Goal: Task Accomplishment & Management: Complete application form

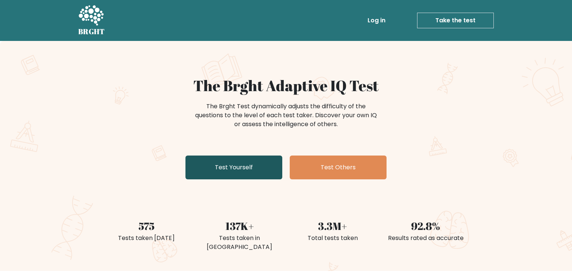
click at [268, 171] on link "Test Yourself" at bounding box center [233, 168] width 97 height 24
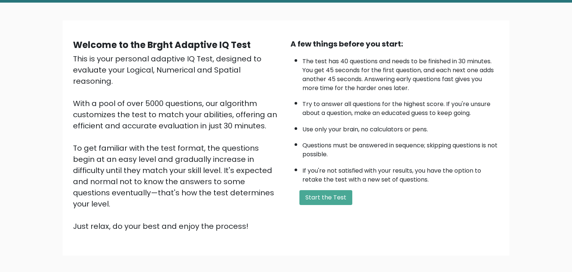
scroll to position [39, 0]
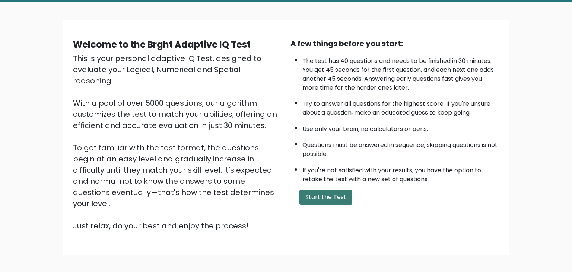
click at [339, 205] on button "Start the Test" at bounding box center [325, 197] width 53 height 15
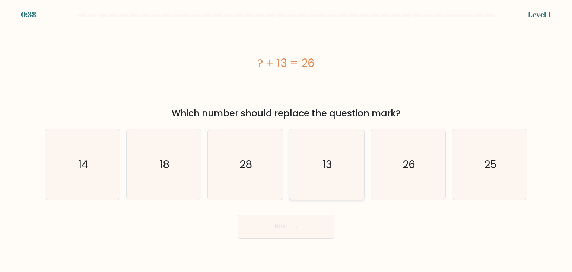
click at [344, 157] on icon "13" at bounding box center [327, 165] width 70 height 70
click at [286, 140] on input "d. 13" at bounding box center [286, 138] width 0 height 4
radio input "true"
click at [311, 224] on button "Next" at bounding box center [286, 227] width 97 height 24
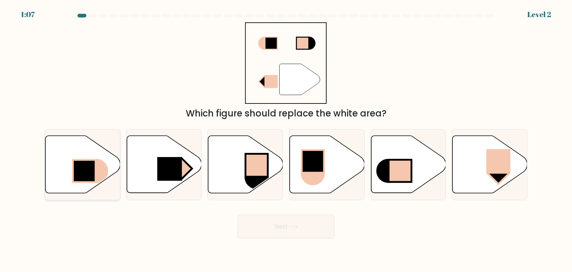
click at [63, 166] on icon at bounding box center [82, 164] width 75 height 57
click at [286, 140] on input "a." at bounding box center [286, 138] width 0 height 4
radio input "true"
click at [285, 232] on button "Next" at bounding box center [286, 227] width 97 height 24
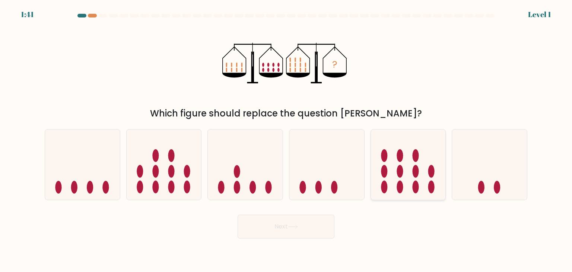
click at [417, 166] on ellipse at bounding box center [415, 171] width 6 height 13
click at [286, 140] on input "e." at bounding box center [286, 138] width 0 height 4
radio input "true"
click at [318, 229] on button "Next" at bounding box center [286, 227] width 97 height 24
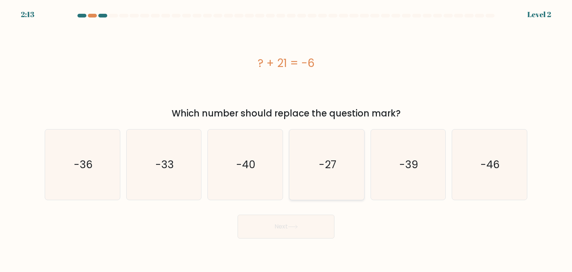
click at [312, 161] on icon "-27" at bounding box center [327, 165] width 70 height 70
click at [286, 140] on input "d. -27" at bounding box center [286, 138] width 0 height 4
radio input "true"
click at [284, 229] on button "Next" at bounding box center [286, 227] width 97 height 24
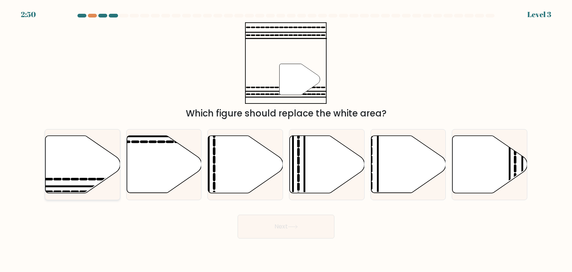
click at [70, 178] on icon at bounding box center [82, 164] width 75 height 57
click at [286, 140] on input "a." at bounding box center [286, 138] width 0 height 4
radio input "true"
click at [256, 224] on button "Next" at bounding box center [286, 227] width 97 height 24
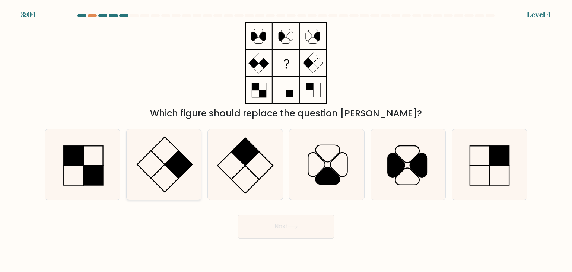
click at [167, 168] on icon at bounding box center [164, 165] width 70 height 70
click at [286, 140] on input "b." at bounding box center [286, 138] width 0 height 4
radio input "true"
click at [258, 228] on button "Next" at bounding box center [286, 227] width 97 height 24
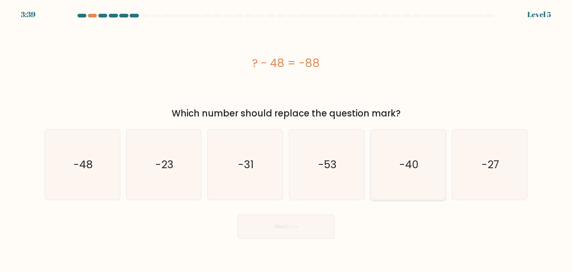
click at [397, 158] on icon "-40" at bounding box center [408, 165] width 70 height 70
click at [286, 140] on input "e. -40" at bounding box center [286, 138] width 0 height 4
radio input "true"
click at [309, 223] on button "Next" at bounding box center [286, 227] width 97 height 24
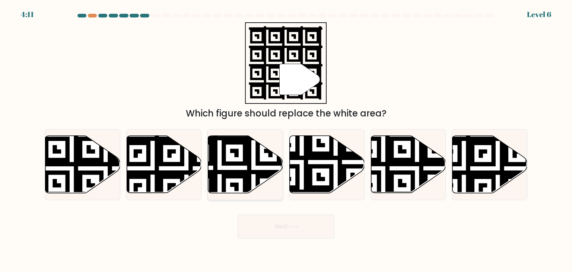
click at [253, 162] on icon at bounding box center [245, 164] width 75 height 57
click at [286, 140] on input "c." at bounding box center [286, 138] width 0 height 4
radio input "true"
click at [290, 227] on button "Next" at bounding box center [286, 227] width 97 height 24
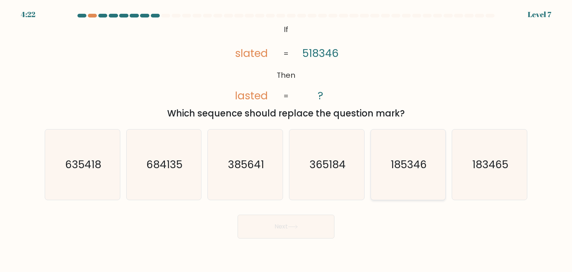
click at [415, 142] on icon "185346" at bounding box center [408, 165] width 70 height 70
click at [286, 140] on input "e. 185346" at bounding box center [286, 138] width 0 height 4
radio input "true"
click at [278, 228] on button "Next" at bounding box center [286, 227] width 97 height 24
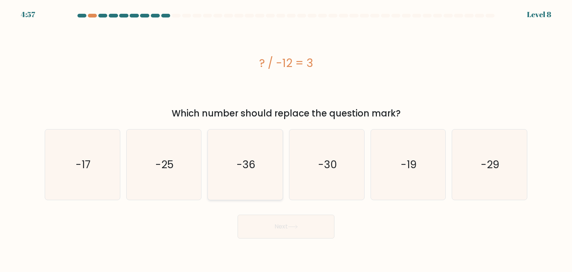
click at [266, 175] on icon "-36" at bounding box center [245, 165] width 70 height 70
click at [286, 140] on input "c. -36" at bounding box center [286, 138] width 0 height 4
radio input "true"
click at [290, 232] on button "Next" at bounding box center [286, 227] width 97 height 24
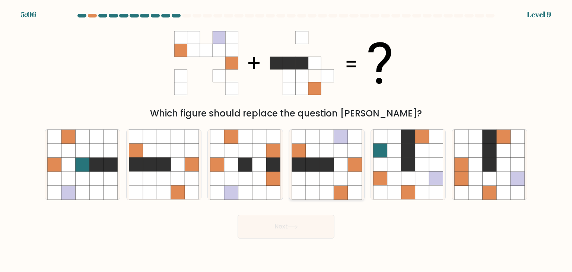
click at [328, 168] on icon at bounding box center [327, 165] width 14 height 14
click at [286, 140] on input "d." at bounding box center [286, 138] width 0 height 4
radio input "true"
click at [314, 222] on button "Next" at bounding box center [286, 227] width 97 height 24
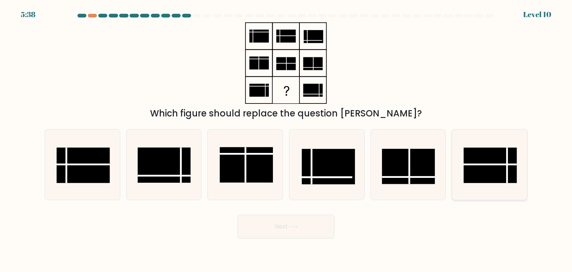
click at [471, 165] on line at bounding box center [490, 165] width 53 height 0
click at [286, 140] on input "f." at bounding box center [286, 138] width 0 height 4
radio input "true"
click at [300, 232] on button "Next" at bounding box center [286, 227] width 97 height 24
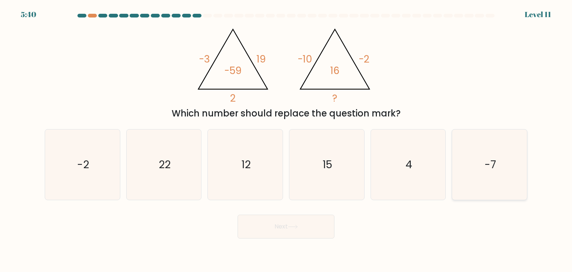
click at [486, 177] on icon "-7" at bounding box center [489, 165] width 70 height 70
click at [286, 140] on input "f. -7" at bounding box center [286, 138] width 0 height 4
radio input "true"
click at [315, 229] on button "Next" at bounding box center [286, 227] width 97 height 24
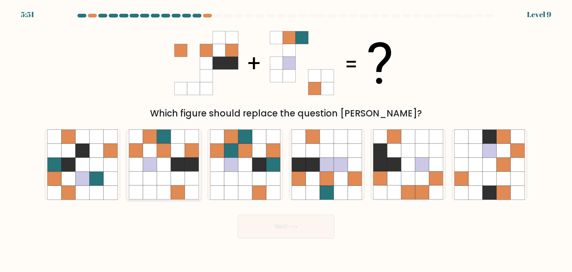
click at [168, 178] on icon at bounding box center [164, 179] width 14 height 14
click at [286, 140] on input "b." at bounding box center [286, 138] width 0 height 4
radio input "true"
click at [300, 233] on button "Next" at bounding box center [286, 227] width 97 height 24
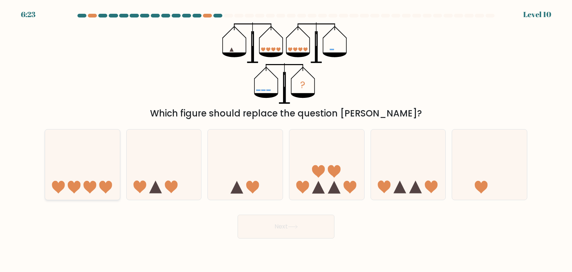
click at [88, 164] on icon at bounding box center [82, 165] width 75 height 62
click at [286, 140] on input "a." at bounding box center [286, 138] width 0 height 4
radio input "true"
click at [268, 233] on button "Next" at bounding box center [286, 227] width 97 height 24
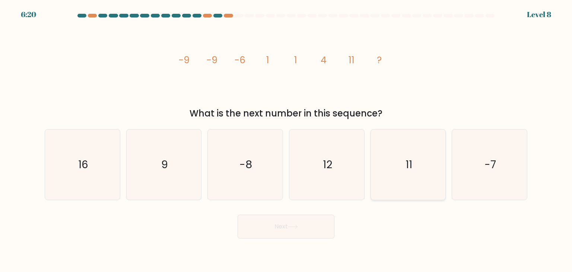
click at [399, 175] on icon "11" at bounding box center [408, 165] width 70 height 70
click at [286, 140] on input "e. 11" at bounding box center [286, 138] width 0 height 4
radio input "true"
click at [313, 228] on button "Next" at bounding box center [286, 227] width 97 height 24
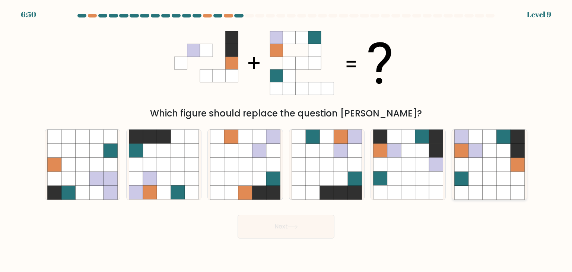
click at [487, 168] on icon at bounding box center [490, 165] width 14 height 14
click at [286, 140] on input "f." at bounding box center [286, 138] width 0 height 4
radio input "true"
click at [326, 218] on button "Next" at bounding box center [286, 227] width 97 height 24
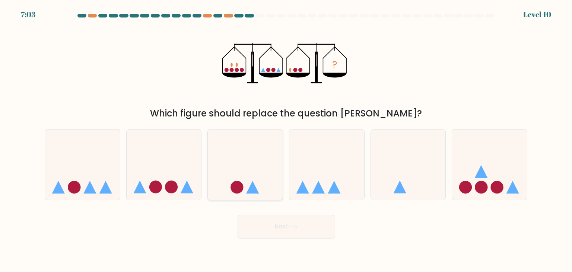
click at [239, 182] on circle at bounding box center [237, 187] width 13 height 13
click at [286, 140] on input "c." at bounding box center [286, 138] width 0 height 4
radio input "true"
click at [287, 236] on button "Next" at bounding box center [286, 227] width 97 height 24
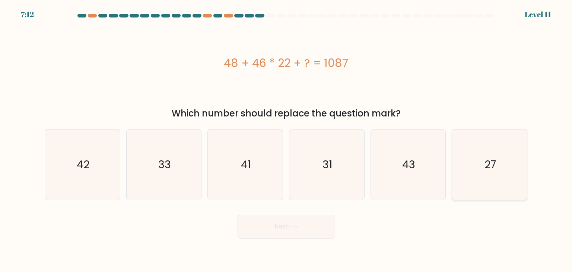
click at [480, 162] on icon "27" at bounding box center [489, 165] width 70 height 70
click at [286, 140] on input "f. 27" at bounding box center [286, 138] width 0 height 4
radio input "true"
click at [279, 227] on button "Next" at bounding box center [286, 227] width 97 height 24
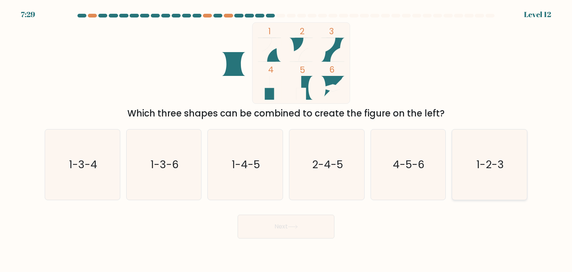
click at [500, 171] on icon "1-2-3" at bounding box center [489, 165] width 70 height 70
click at [286, 140] on input "f. 1-2-3" at bounding box center [286, 138] width 0 height 4
radio input "true"
click at [309, 224] on button "Next" at bounding box center [286, 227] width 97 height 24
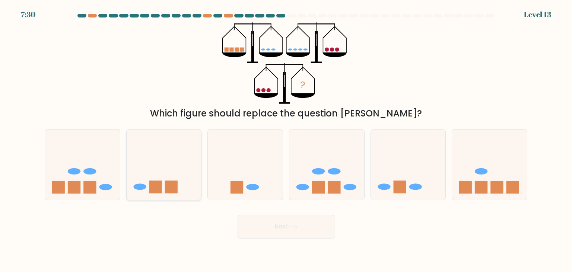
click at [178, 179] on icon at bounding box center [164, 165] width 75 height 62
click at [286, 140] on input "b." at bounding box center [286, 138] width 0 height 4
radio input "true"
click at [278, 230] on button "Next" at bounding box center [286, 227] width 97 height 24
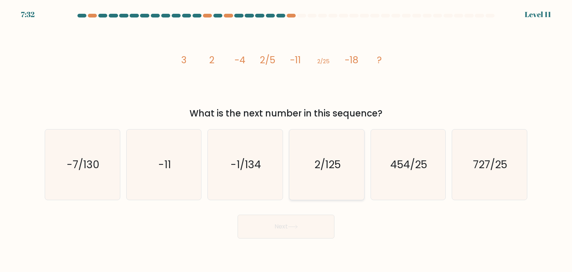
click at [309, 178] on icon "2/125" at bounding box center [327, 165] width 70 height 70
click at [286, 140] on input "d. 2/125" at bounding box center [286, 138] width 0 height 4
radio input "true"
click at [301, 223] on button "Next" at bounding box center [286, 227] width 97 height 24
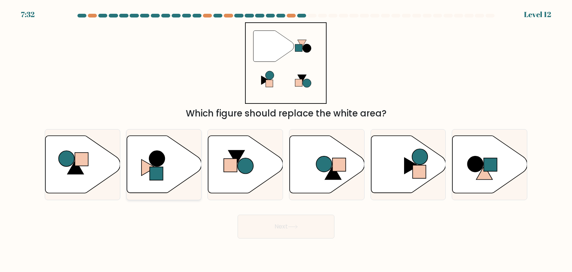
click at [160, 179] on rect at bounding box center [156, 173] width 13 height 13
click at [286, 140] on input "b." at bounding box center [286, 138] width 0 height 4
radio input "true"
click at [260, 226] on button "Next" at bounding box center [286, 227] width 97 height 24
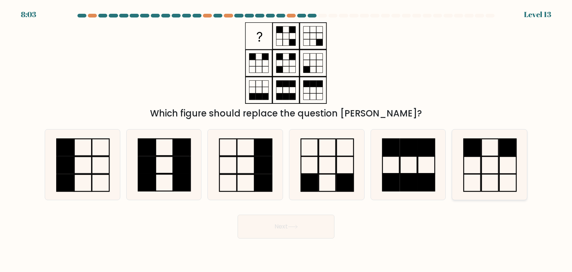
click at [507, 180] on icon at bounding box center [489, 165] width 70 height 70
click at [286, 140] on input "f." at bounding box center [286, 138] width 0 height 4
radio input "true"
click at [322, 226] on button "Next" at bounding box center [286, 227] width 97 height 24
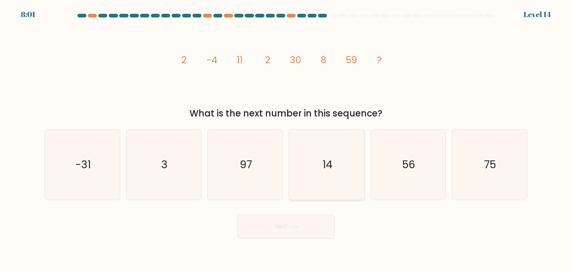
click at [314, 164] on icon "14" at bounding box center [327, 165] width 70 height 70
click at [286, 140] on input "d. 14" at bounding box center [286, 138] width 0 height 4
radio input "true"
click at [302, 226] on button "Next" at bounding box center [286, 227] width 97 height 24
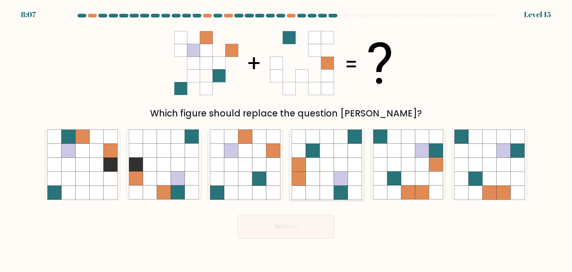
click at [315, 179] on icon at bounding box center [313, 179] width 14 height 14
click at [286, 140] on input "d." at bounding box center [286, 138] width 0 height 4
radio input "true"
click at [280, 226] on button "Next" at bounding box center [286, 227] width 97 height 24
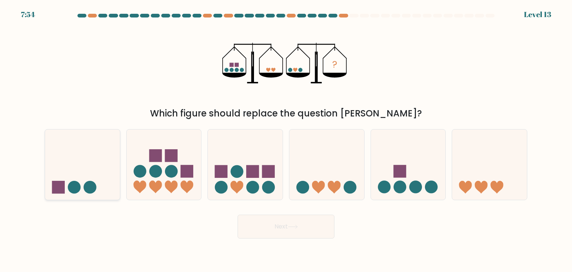
click at [99, 165] on icon at bounding box center [82, 165] width 75 height 62
click at [286, 140] on input "a." at bounding box center [286, 138] width 0 height 4
radio input "true"
click at [291, 221] on button "Next" at bounding box center [286, 227] width 97 height 24
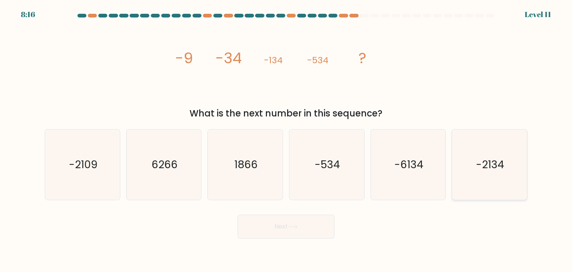
click at [465, 163] on icon "-2134" at bounding box center [489, 165] width 70 height 70
click at [286, 140] on input "f. -2134" at bounding box center [286, 138] width 0 height 4
radio input "true"
click at [273, 225] on button "Next" at bounding box center [286, 227] width 97 height 24
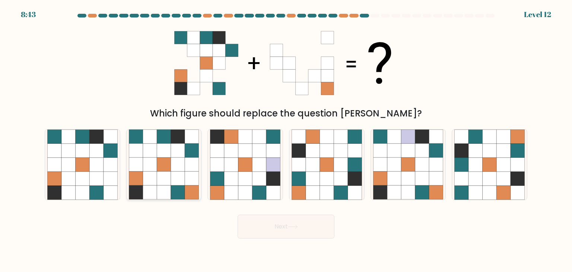
click at [189, 177] on icon at bounding box center [192, 179] width 14 height 14
click at [286, 140] on input "b." at bounding box center [286, 138] width 0 height 4
radio input "true"
click at [267, 229] on button "Next" at bounding box center [286, 227] width 97 height 24
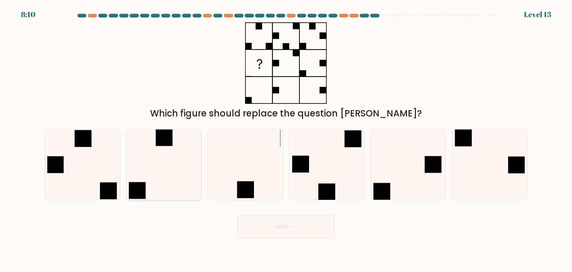
click at [153, 153] on icon at bounding box center [164, 165] width 70 height 70
click at [286, 140] on input "b." at bounding box center [286, 138] width 0 height 4
radio input "true"
click at [272, 227] on button "Next" at bounding box center [286, 227] width 97 height 24
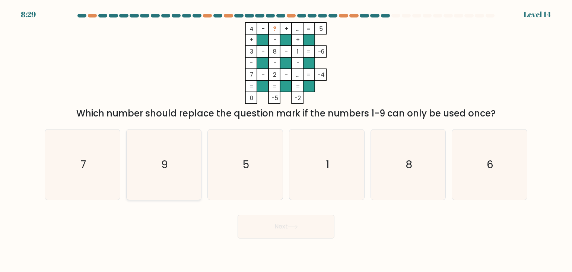
click at [180, 152] on icon "9" at bounding box center [164, 165] width 70 height 70
click at [286, 140] on input "b. 9" at bounding box center [286, 138] width 0 height 4
radio input "true"
click at [266, 231] on button "Next" at bounding box center [286, 227] width 97 height 24
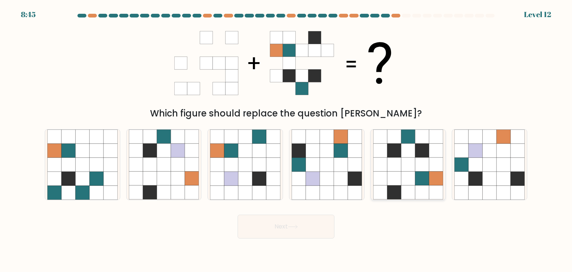
click at [391, 178] on icon at bounding box center [394, 179] width 14 height 14
click at [286, 140] on input "e." at bounding box center [286, 138] width 0 height 4
radio input "true"
click at [295, 231] on button "Next" at bounding box center [286, 227] width 97 height 24
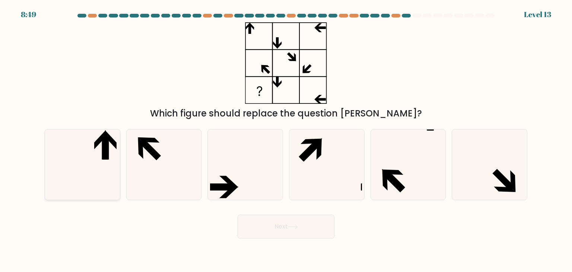
click at [98, 158] on icon at bounding box center [82, 165] width 70 height 70
click at [286, 140] on input "a." at bounding box center [286, 138] width 0 height 4
radio input "true"
click at [298, 232] on button "Next" at bounding box center [286, 227] width 97 height 24
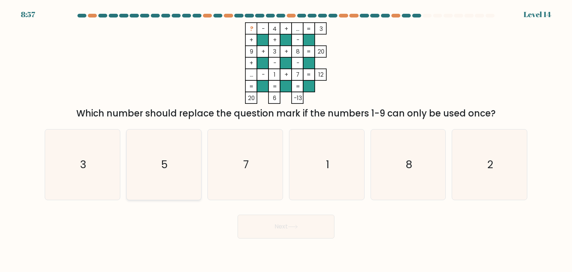
click at [171, 155] on icon "5" at bounding box center [164, 165] width 70 height 70
click at [286, 140] on input "b. 5" at bounding box center [286, 138] width 0 height 4
radio input "true"
click at [303, 235] on button "Next" at bounding box center [286, 227] width 97 height 24
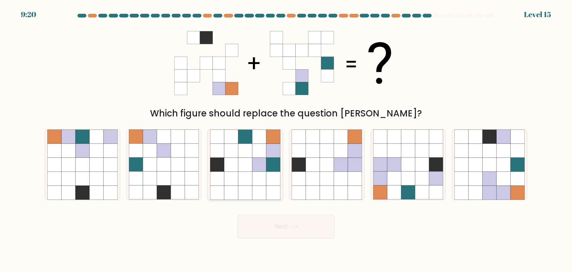
click at [252, 179] on icon at bounding box center [259, 179] width 14 height 14
click at [286, 140] on input "c." at bounding box center [286, 138] width 0 height 4
radio input "true"
click at [282, 226] on button "Next" at bounding box center [286, 227] width 97 height 24
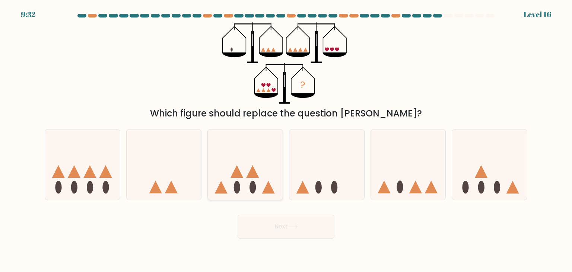
click at [251, 173] on icon at bounding box center [252, 171] width 13 height 13
click at [286, 140] on input "c." at bounding box center [286, 138] width 0 height 4
radio input "true"
click at [284, 226] on button "Next" at bounding box center [286, 227] width 97 height 24
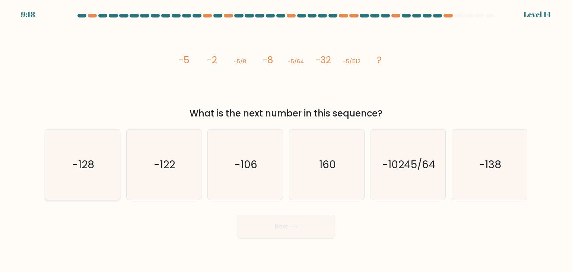
click at [73, 157] on text "-128" at bounding box center [83, 164] width 22 height 15
click at [286, 140] on input "a. -128" at bounding box center [286, 138] width 0 height 4
radio input "true"
click at [269, 224] on button "Next" at bounding box center [286, 227] width 97 height 24
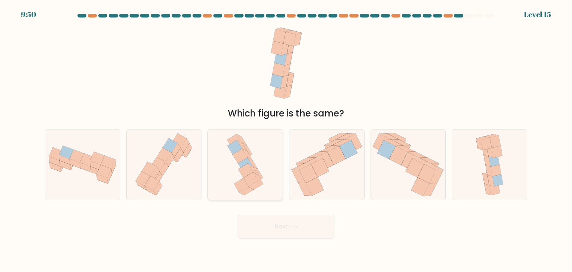
click at [235, 167] on icon at bounding box center [245, 165] width 43 height 70
click at [286, 140] on input "c." at bounding box center [286, 138] width 0 height 4
radio input "true"
click at [322, 222] on button "Next" at bounding box center [286, 227] width 97 height 24
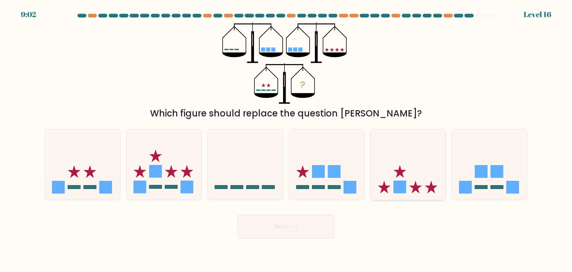
click at [395, 158] on icon at bounding box center [408, 165] width 75 height 62
click at [286, 140] on input "e." at bounding box center [286, 138] width 0 height 4
radio input "true"
click at [85, 146] on icon at bounding box center [82, 165] width 75 height 62
click at [286, 140] on input "a." at bounding box center [286, 138] width 0 height 4
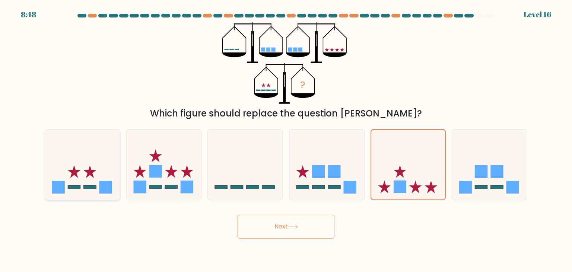
radio input "true"
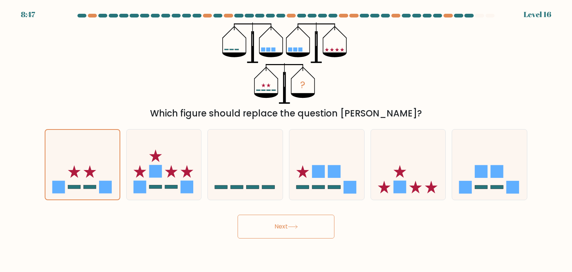
click at [296, 231] on button "Next" at bounding box center [286, 227] width 97 height 24
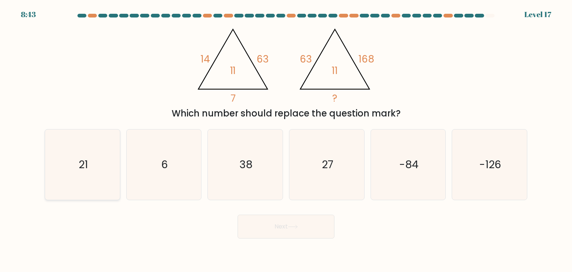
click at [97, 156] on icon "21" at bounding box center [82, 165] width 70 height 70
click at [286, 140] on input "a. 21" at bounding box center [286, 138] width 0 height 4
radio input "true"
click at [288, 232] on button "Next" at bounding box center [286, 227] width 97 height 24
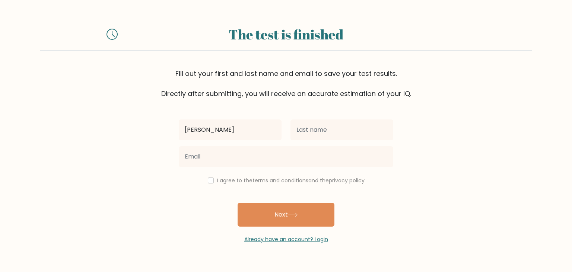
type input "[PERSON_NAME]"
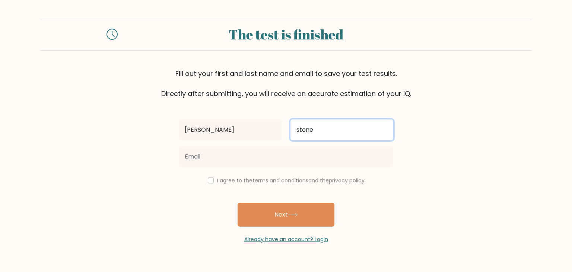
type input "stone"
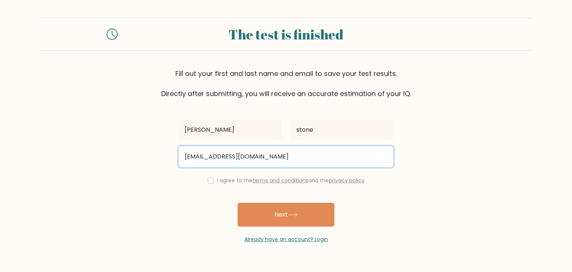
type input "stonezackary@gmail.com"
click at [238, 203] on button "Next" at bounding box center [286, 215] width 97 height 24
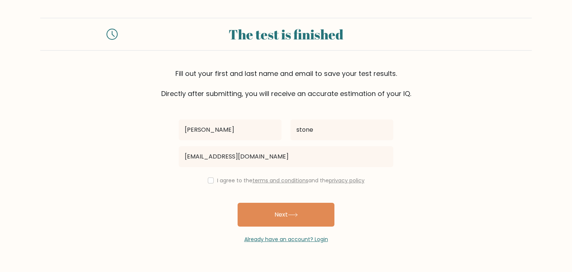
click at [209, 182] on div "I agree to the terms and conditions and the privacy policy" at bounding box center [285, 180] width 223 height 9
click at [211, 181] on input "checkbox" at bounding box center [211, 181] width 6 height 6
checkbox input "true"
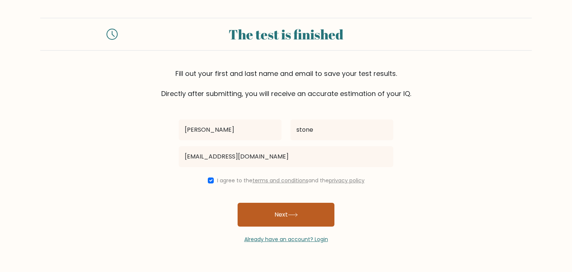
drag, startPoint x: 255, startPoint y: 204, endPoint x: 257, endPoint y: 210, distance: 6.4
click at [257, 210] on button "Next" at bounding box center [286, 215] width 97 height 24
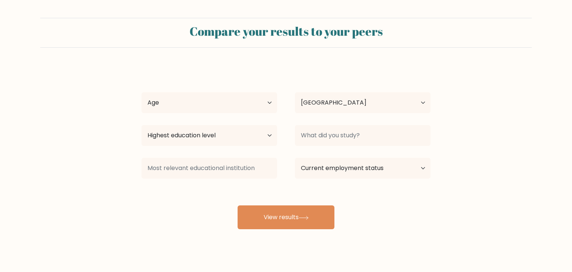
select select "US"
click at [142, 92] on select "Age Under 18 years old 18-24 years old 25-34 years old 35-44 years old 45-54 ye…" at bounding box center [210, 102] width 136 height 21
select select "25_34"
click option "25-34 years old" at bounding box center [0, 0] width 0 height 0
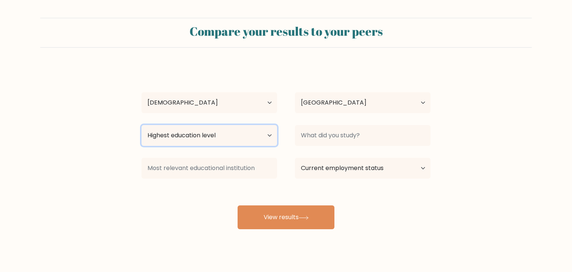
click at [142, 125] on select "Highest education level No schooling Primary Lower Secondary Upper Secondary Oc…" at bounding box center [210, 135] width 136 height 21
select select "upper_secondary"
click option "Upper Secondary" at bounding box center [0, 0] width 0 height 0
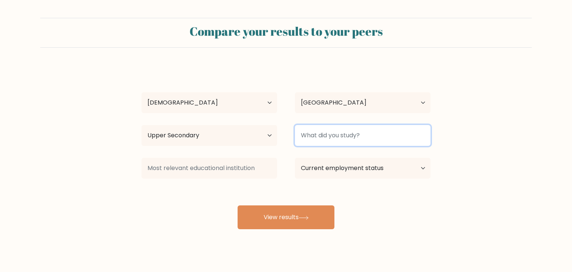
click at [350, 139] on input at bounding box center [363, 135] width 136 height 21
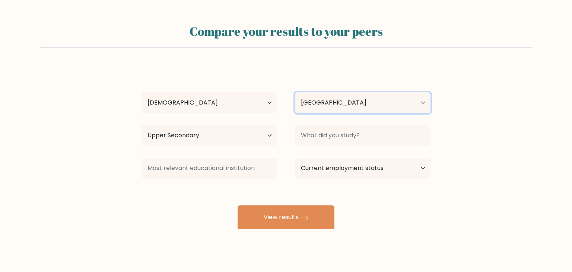
click at [295, 92] on select "Country Afghanistan Albania Algeria American Samoa Andorra Angola Anguilla Anta…" at bounding box center [363, 102] width 136 height 21
click at [372, 104] on select "Country Afghanistan Albania Algeria American Samoa Andorra Angola Anguilla Anta…" at bounding box center [363, 102] width 136 height 21
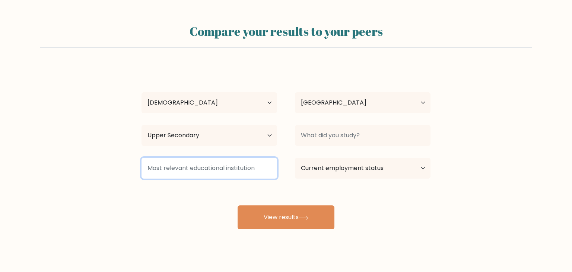
click at [239, 165] on input at bounding box center [210, 168] width 136 height 21
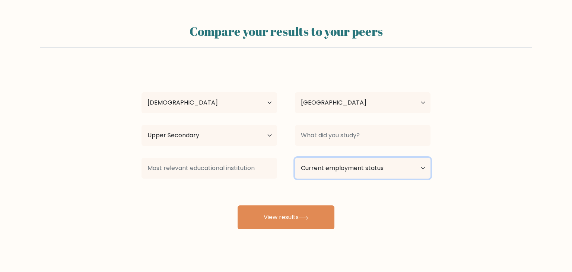
click at [295, 158] on select "Current employment status Employed Student Retired Other / prefer not to answer" at bounding box center [363, 168] width 136 height 21
click option "Employed" at bounding box center [0, 0] width 0 height 0
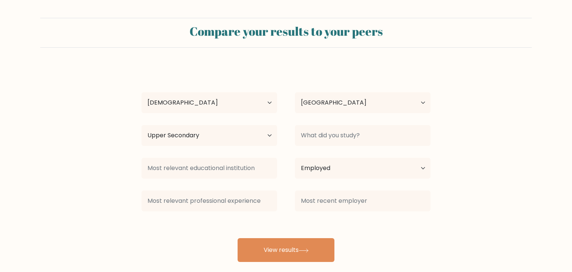
click at [302, 215] on div "zackary stone Age Under 18 years old 18-24 years old 25-34 years old 35-44 year…" at bounding box center [286, 164] width 298 height 197
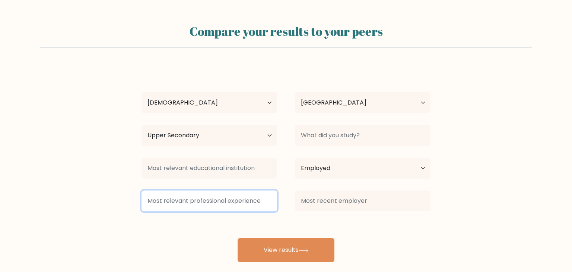
click at [232, 202] on input at bounding box center [210, 201] width 136 height 21
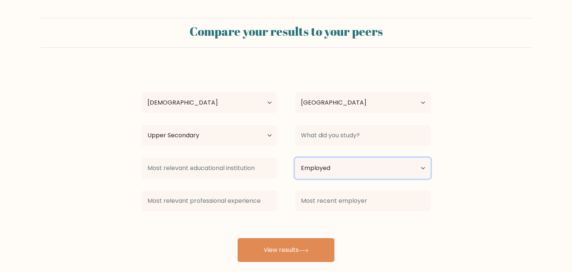
click at [295, 158] on select "Current employment status Employed Student Retired Other / prefer not to answer" at bounding box center [363, 168] width 136 height 21
select select "student"
click option "Student" at bounding box center [0, 0] width 0 height 0
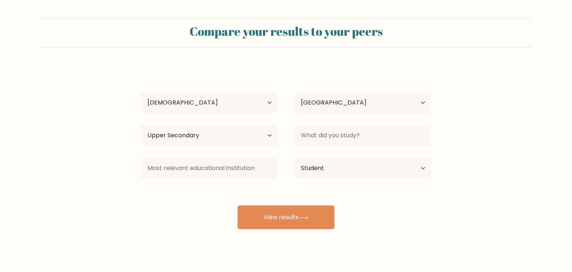
click at [297, 238] on div "Compare your results to your peers zackary stone Age Under 18 years old 18-24 y…" at bounding box center [286, 141] width 572 height 282
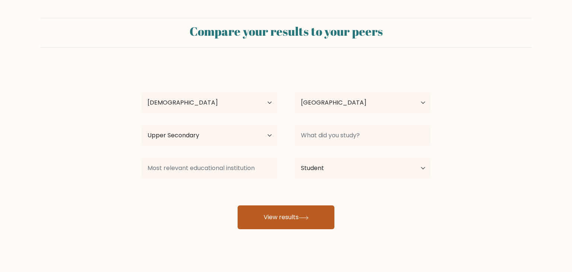
click at [296, 224] on button "View results" at bounding box center [286, 218] width 97 height 24
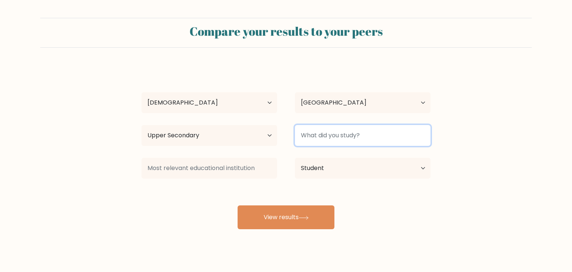
click at [392, 138] on input at bounding box center [363, 135] width 136 height 21
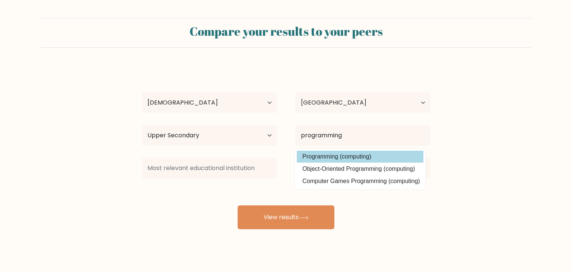
click at [382, 155] on option "Programming (computing)" at bounding box center [360, 157] width 127 height 12
type input "Programming"
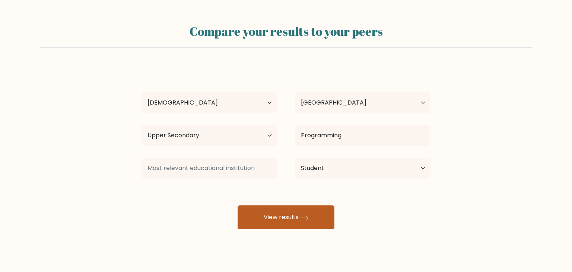
click at [301, 220] on button "View results" at bounding box center [286, 218] width 97 height 24
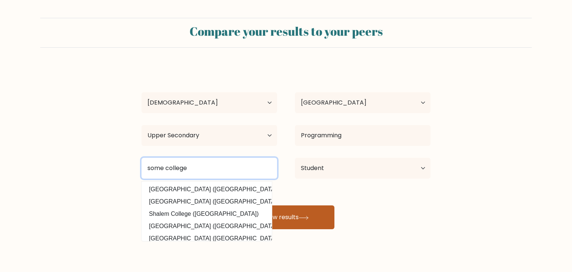
type input "some college"
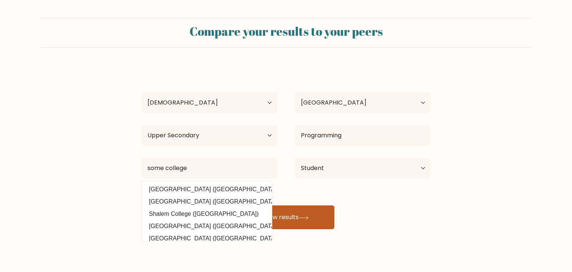
click at [314, 214] on button "View results" at bounding box center [286, 218] width 97 height 24
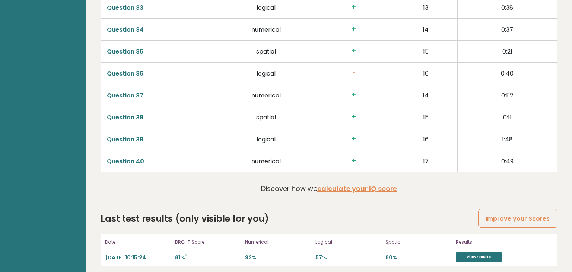
scroll to position [1919, 0]
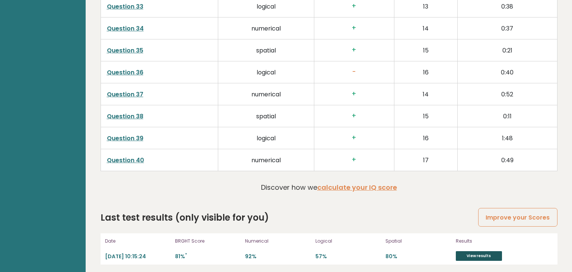
click at [491, 251] on link "View results" at bounding box center [479, 256] width 46 height 10
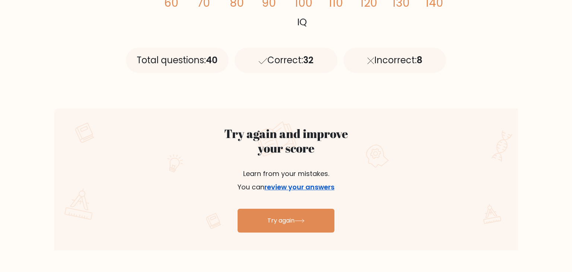
scroll to position [318, 0]
click at [320, 187] on link "review your answers" at bounding box center [299, 186] width 70 height 9
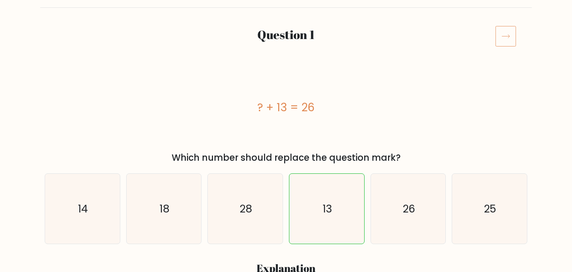
scroll to position [77, 0]
click at [502, 40] on icon at bounding box center [505, 36] width 21 height 21
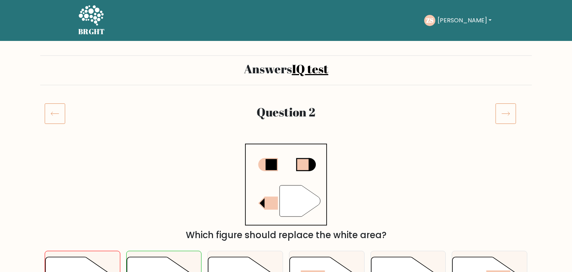
click at [497, 104] on icon at bounding box center [505, 113] width 21 height 21
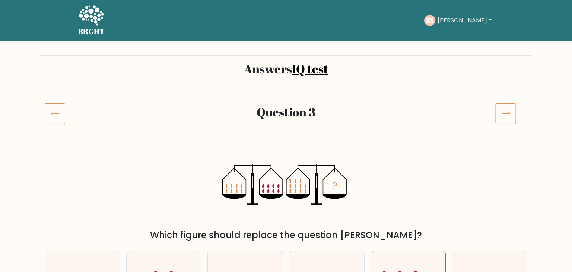
click at [498, 114] on icon at bounding box center [505, 113] width 21 height 21
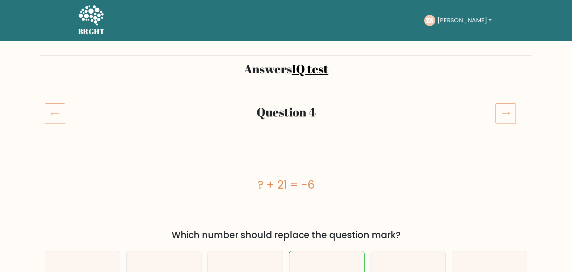
click at [508, 118] on icon at bounding box center [505, 113] width 21 height 21
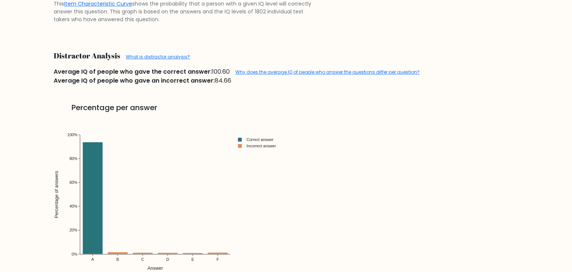
scroll to position [825, 0]
click at [474, 117] on link "Percentage per answer The graph illustrates the percentage of individual test t…" at bounding box center [286, 202] width 474 height 235
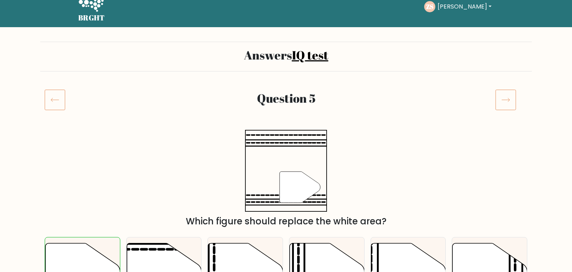
scroll to position [0, 0]
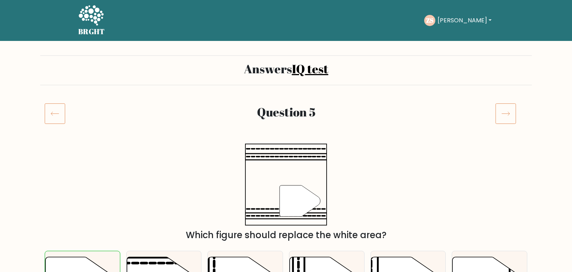
click at [504, 116] on icon at bounding box center [505, 113] width 21 height 21
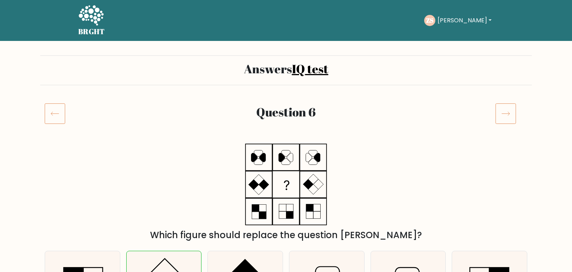
click at [501, 115] on icon at bounding box center [505, 113] width 21 height 21
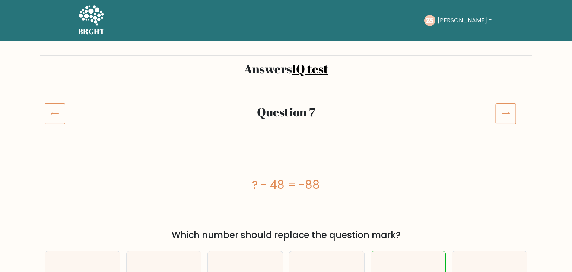
click at [500, 111] on icon at bounding box center [505, 113] width 21 height 21
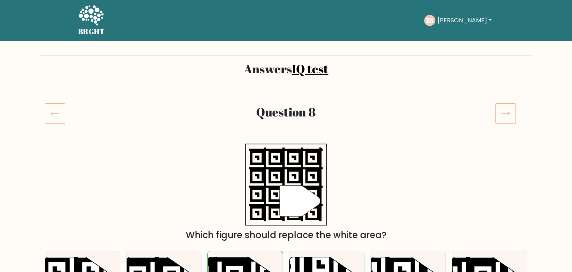
click at [508, 115] on icon at bounding box center [505, 113] width 21 height 21
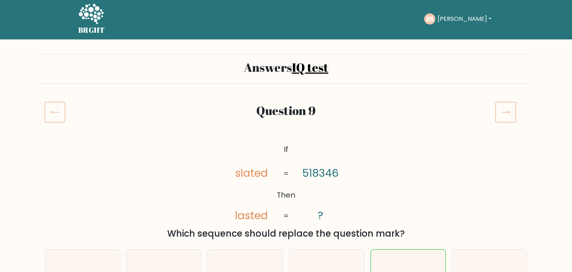
click at [512, 117] on icon at bounding box center [505, 112] width 21 height 21
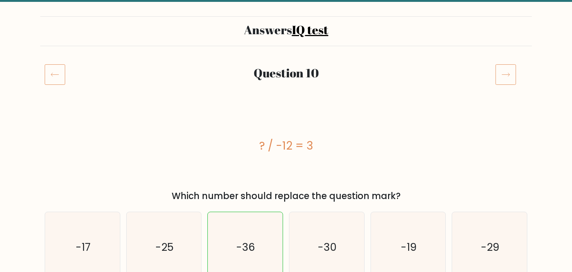
scroll to position [39, 0]
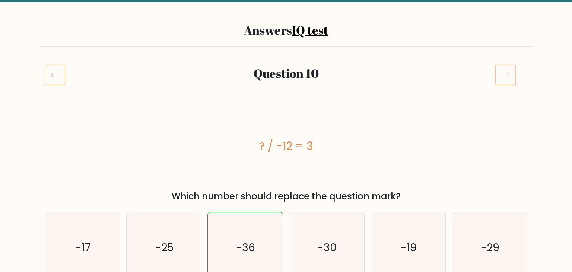
click at [506, 79] on icon at bounding box center [505, 74] width 21 height 21
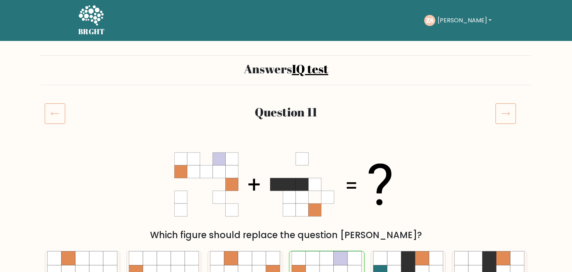
click at [510, 114] on icon at bounding box center [505, 113] width 21 height 21
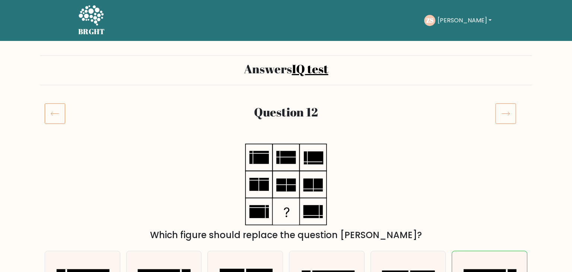
click at [512, 114] on icon at bounding box center [505, 113] width 21 height 21
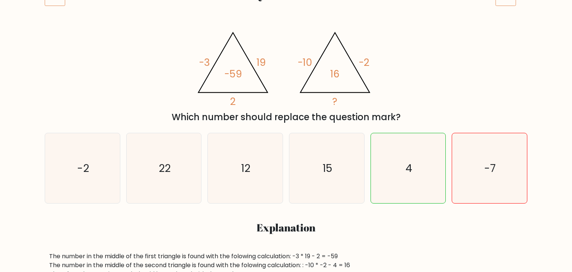
scroll to position [118, 0]
click at [513, 82] on div "@import url('https://fonts.googleapis.com/css?family=Abril+Fatface:400,100,100i…" at bounding box center [286, 75] width 492 height 98
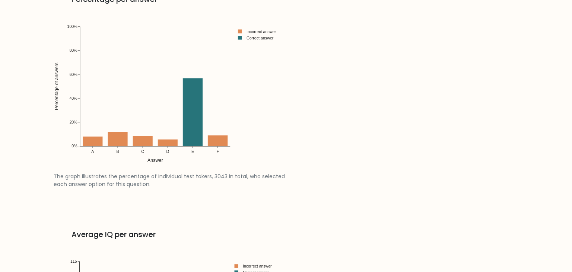
scroll to position [878, 0]
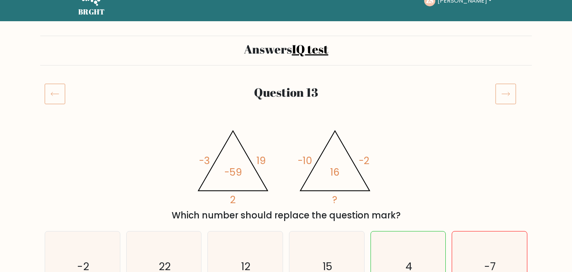
click at [509, 93] on icon at bounding box center [505, 93] width 21 height 21
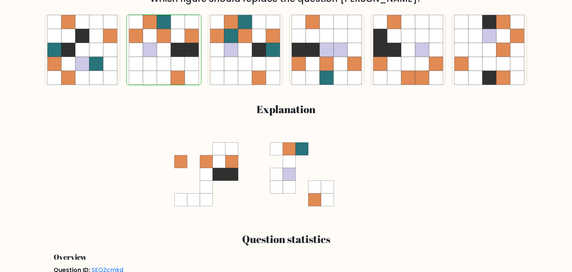
scroll to position [236, 0]
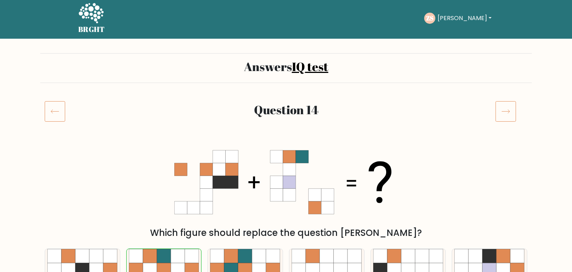
click at [504, 105] on icon at bounding box center [505, 111] width 21 height 21
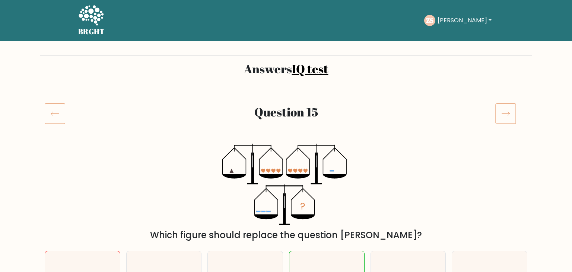
click at [511, 118] on icon at bounding box center [505, 113] width 21 height 21
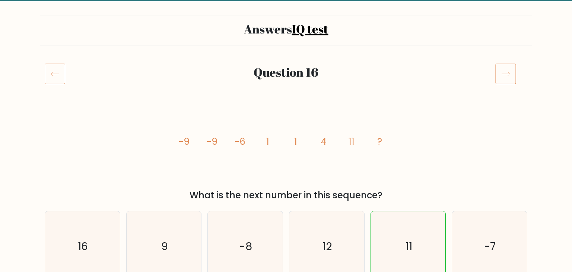
scroll to position [39, 0]
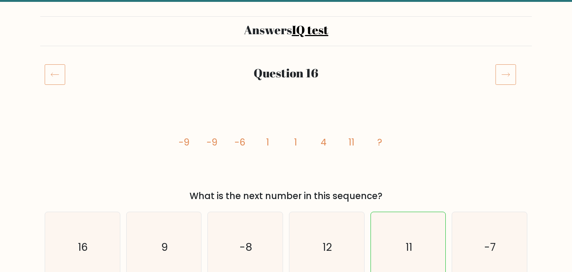
click at [506, 85] on div "Question 16" at bounding box center [286, 83] width 492 height 39
click at [500, 71] on icon at bounding box center [505, 74] width 21 height 21
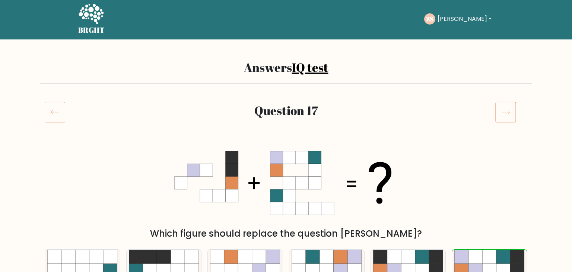
scroll to position [0, 0]
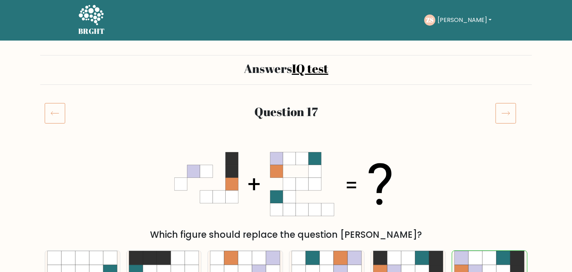
click at [514, 115] on icon at bounding box center [505, 113] width 21 height 21
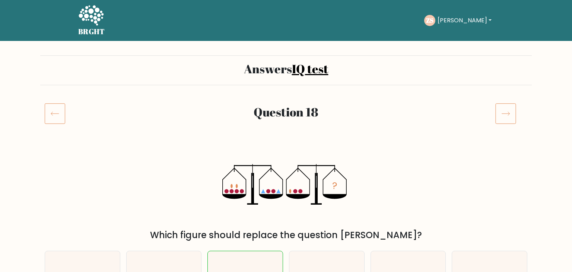
click at [505, 113] on icon at bounding box center [505, 113] width 21 height 21
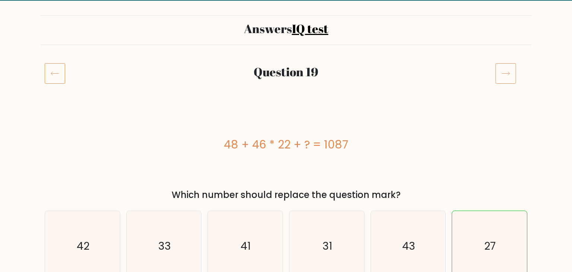
scroll to position [40, 0]
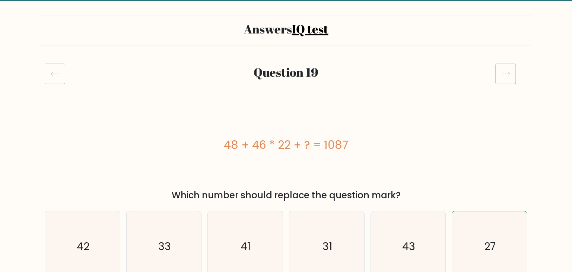
click at [500, 69] on icon at bounding box center [505, 73] width 21 height 21
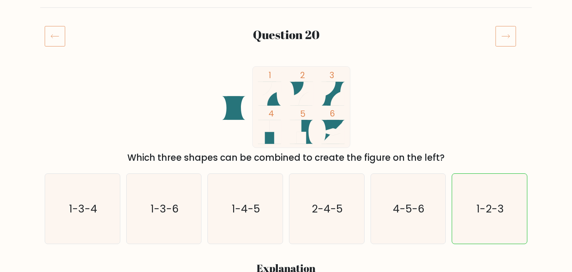
scroll to position [78, 0]
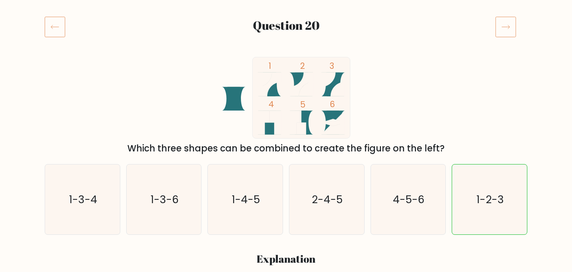
click at [507, 31] on icon at bounding box center [505, 26] width 21 height 21
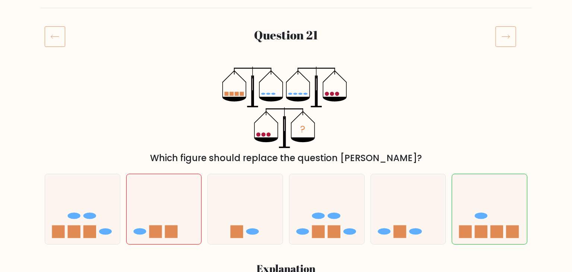
scroll to position [77, 0]
click at [512, 36] on icon at bounding box center [505, 36] width 21 height 21
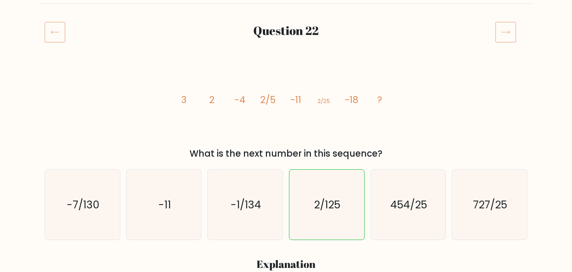
scroll to position [81, 0]
click at [504, 27] on icon at bounding box center [505, 32] width 21 height 21
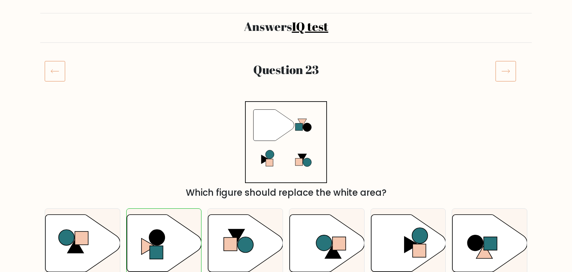
click at [506, 63] on icon at bounding box center [505, 71] width 21 height 21
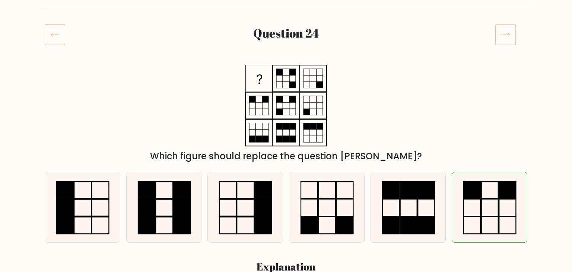
scroll to position [79, 0]
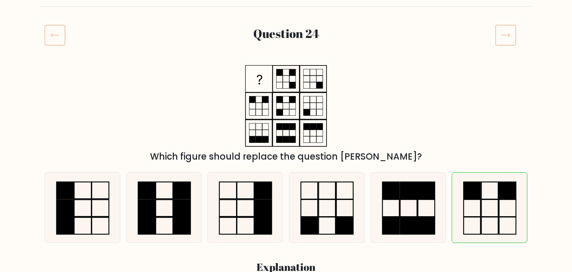
click at [509, 38] on icon at bounding box center [505, 35] width 21 height 21
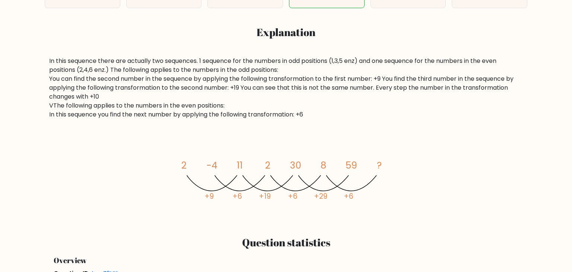
scroll to position [314, 0]
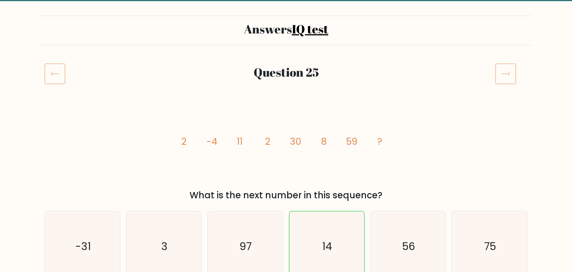
click at [509, 76] on icon at bounding box center [505, 73] width 21 height 21
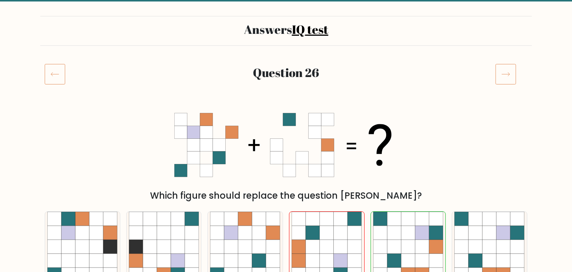
scroll to position [39, 0]
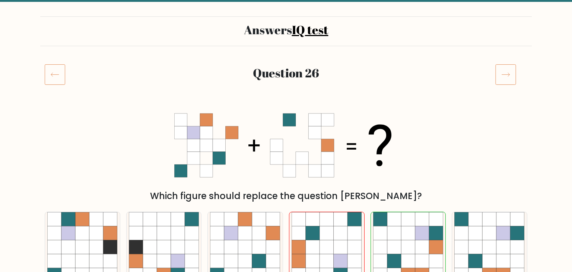
click at [503, 77] on icon at bounding box center [505, 74] width 21 height 21
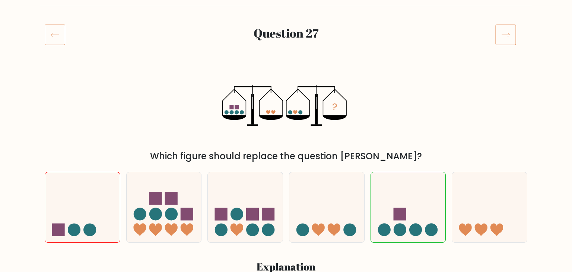
scroll to position [79, 0]
click at [506, 33] on icon at bounding box center [505, 34] width 21 height 21
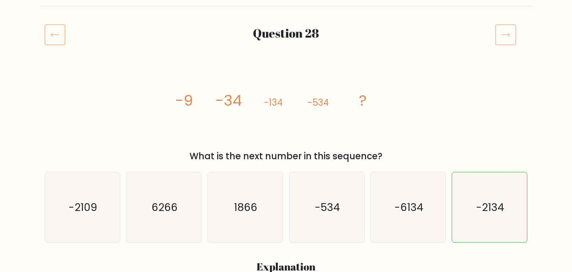
scroll to position [79, 0]
click at [511, 43] on icon at bounding box center [505, 34] width 21 height 21
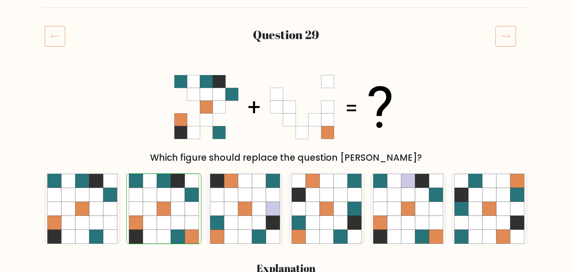
scroll to position [78, 0]
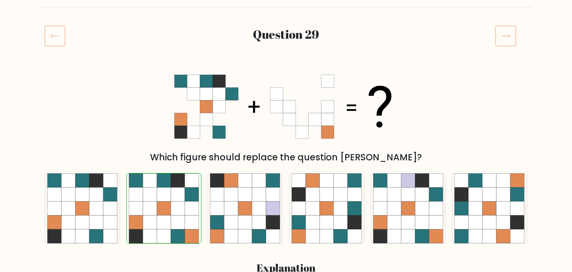
click at [508, 36] on icon at bounding box center [505, 35] width 21 height 21
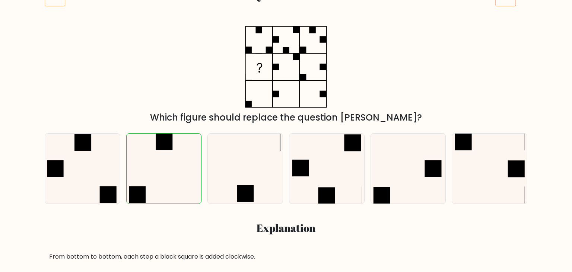
scroll to position [118, 0]
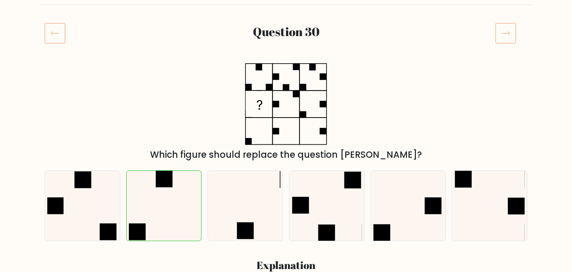
click at [502, 26] on icon at bounding box center [505, 33] width 21 height 21
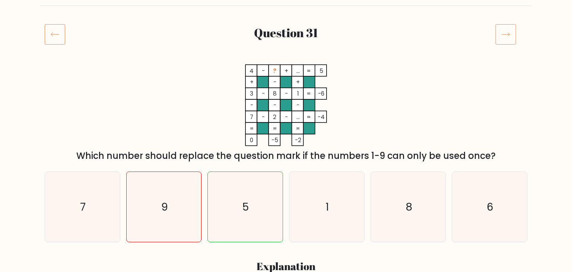
scroll to position [79, 0]
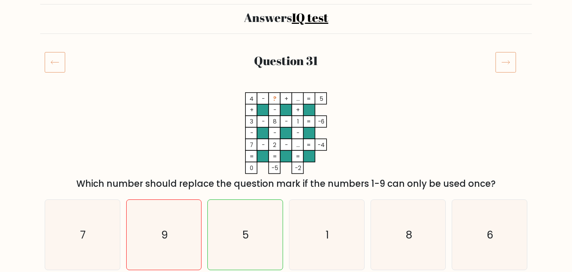
click at [506, 63] on icon at bounding box center [505, 62] width 21 height 21
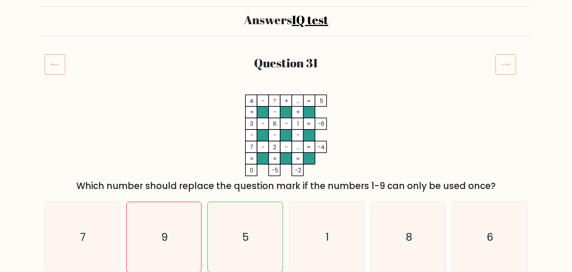
scroll to position [47, 0]
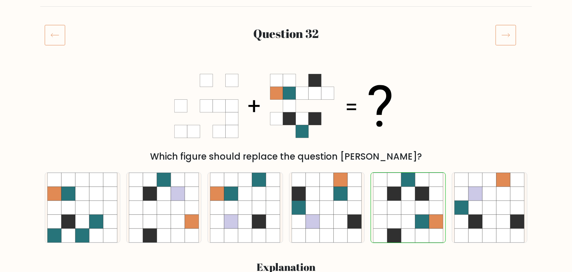
scroll to position [78, 0]
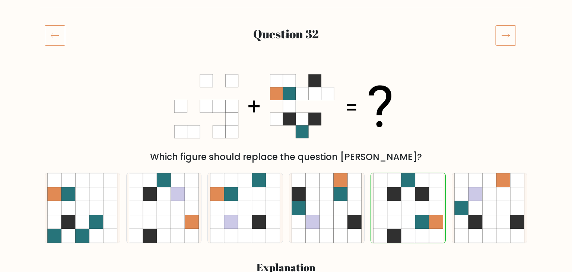
click at [509, 38] on icon at bounding box center [505, 35] width 21 height 21
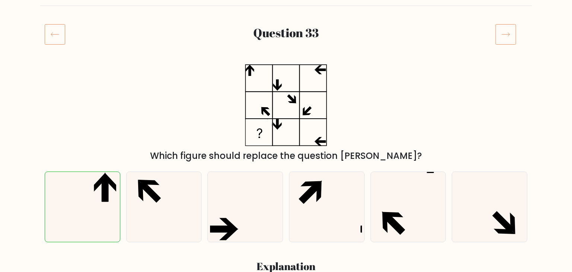
scroll to position [79, 0]
click at [508, 43] on icon at bounding box center [505, 34] width 21 height 21
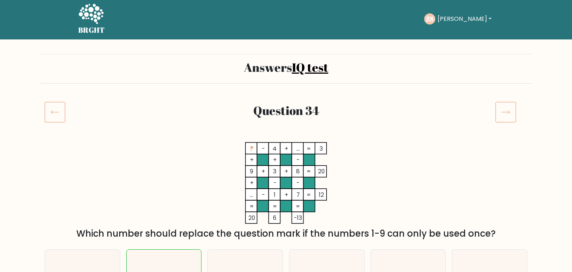
click at [505, 105] on icon at bounding box center [505, 112] width 21 height 21
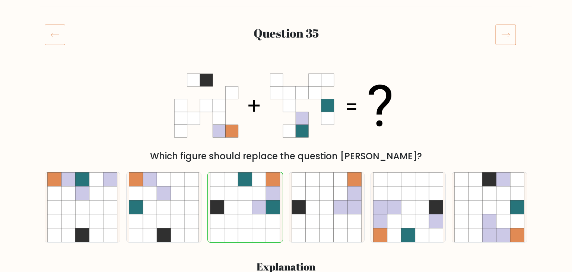
scroll to position [79, 0]
click at [506, 37] on icon at bounding box center [505, 34] width 21 height 21
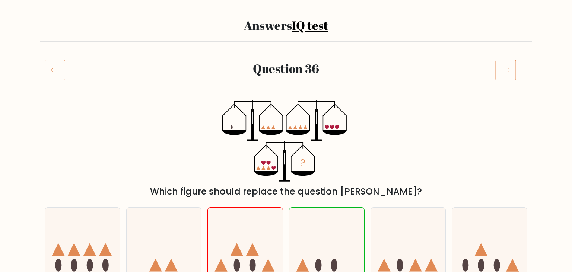
click at [510, 67] on icon at bounding box center [505, 70] width 21 height 21
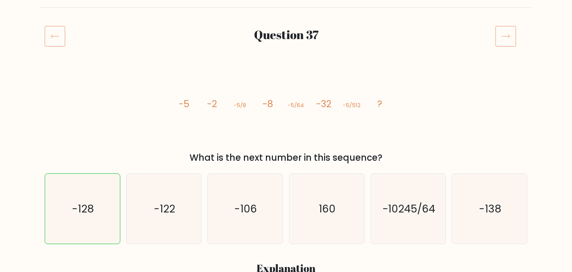
scroll to position [78, 0]
click at [511, 38] on icon at bounding box center [505, 35] width 21 height 21
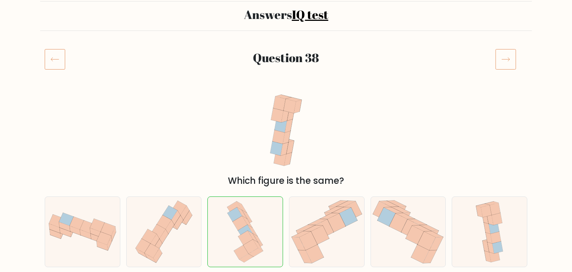
scroll to position [48, 0]
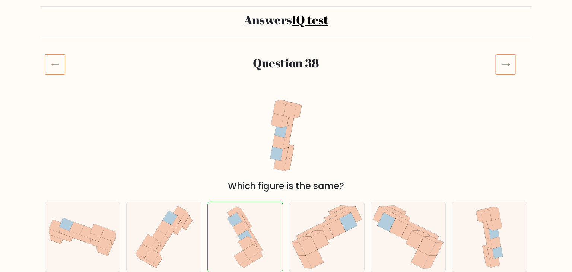
click at [506, 67] on icon at bounding box center [505, 64] width 21 height 21
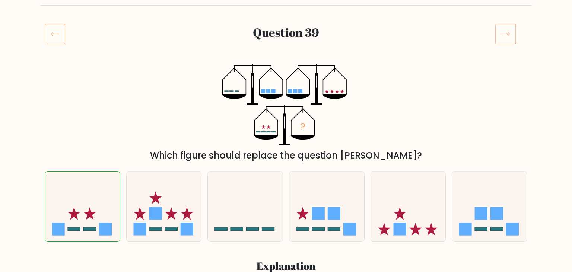
click at [506, 40] on icon at bounding box center [505, 33] width 21 height 21
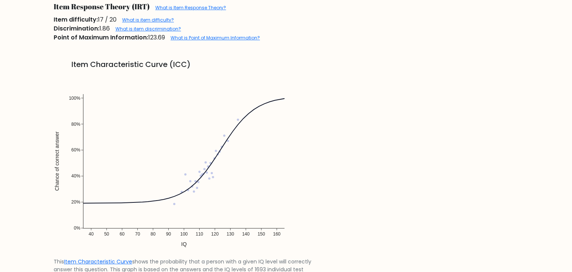
scroll to position [511, 0]
